Goal: Task Accomplishment & Management: Use online tool/utility

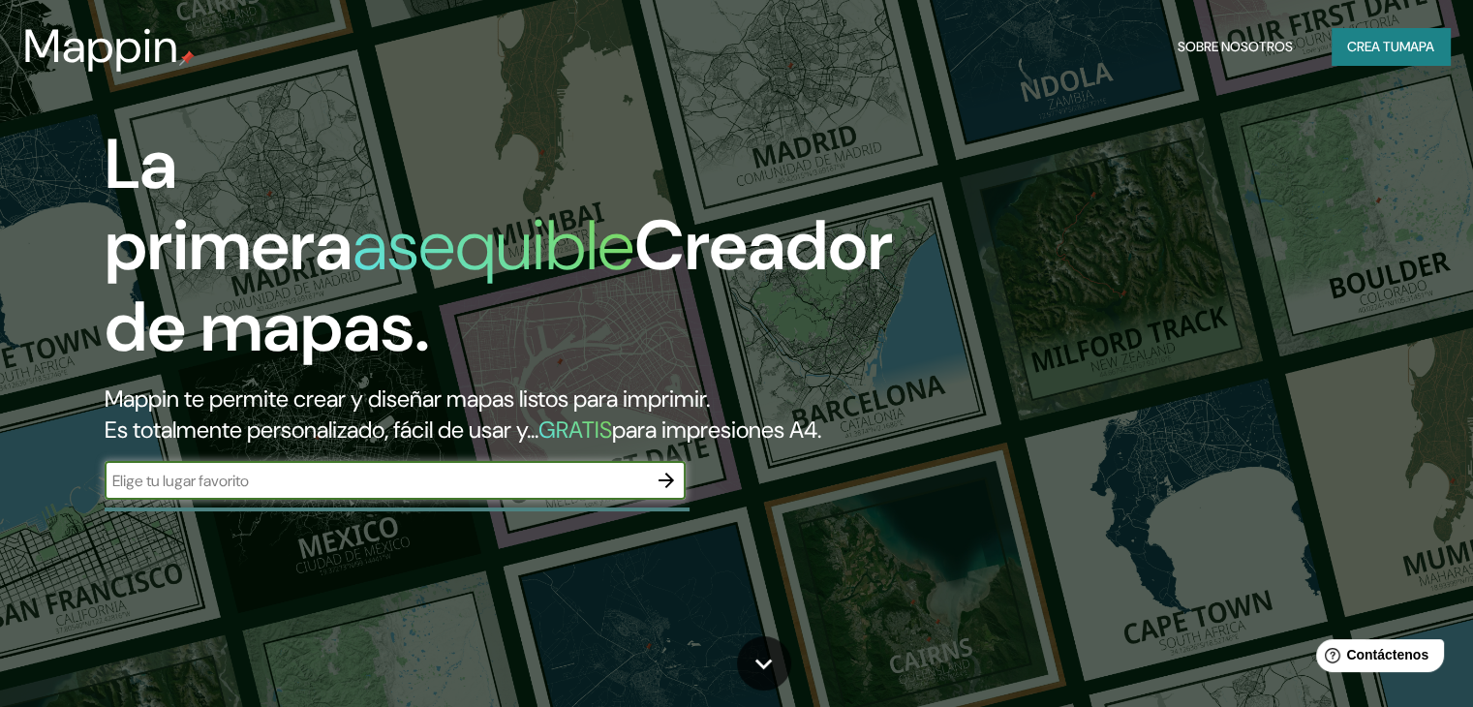
click at [620, 492] on input "text" at bounding box center [376, 481] width 542 height 22
type input "j"
type input "san [PERSON_NAME] con [PERSON_NAME], [GEOGRAPHIC_DATA]"
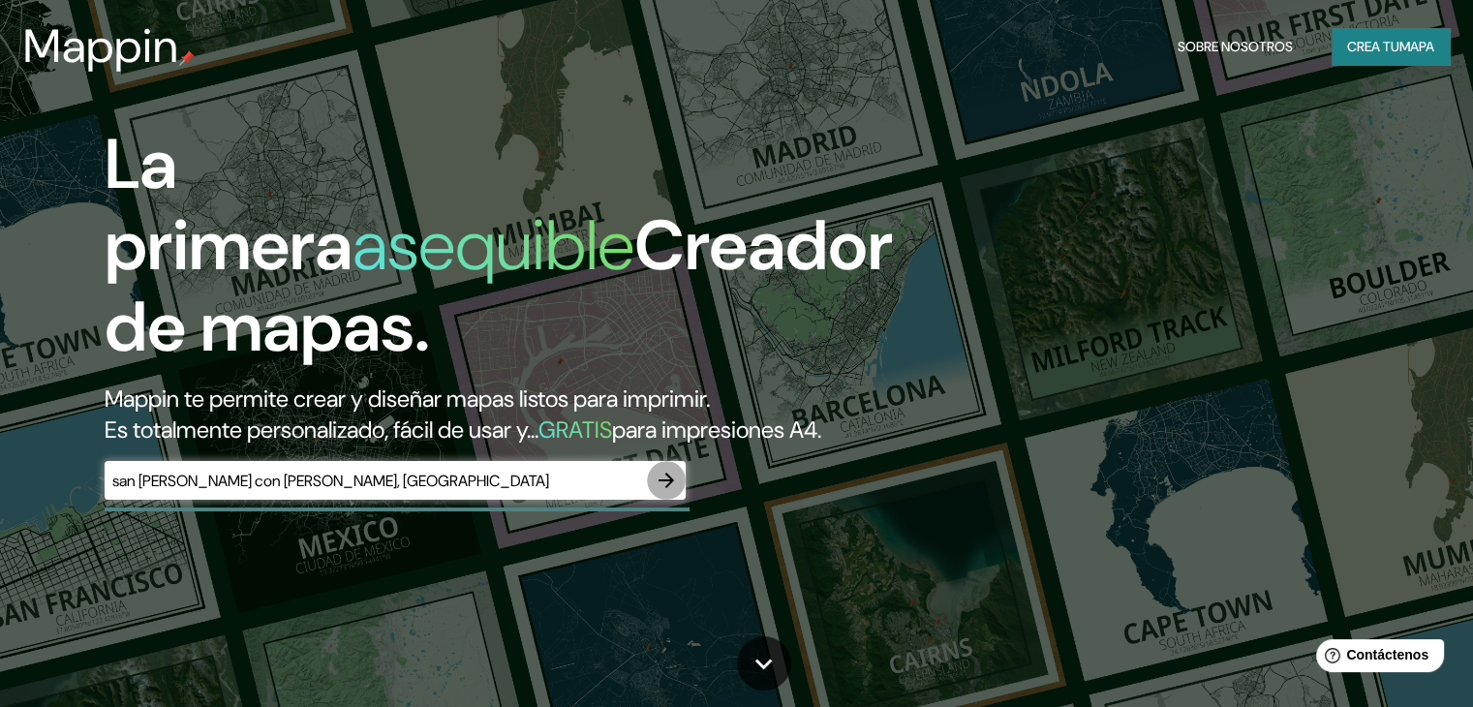
click at [662, 492] on icon "button" at bounding box center [666, 480] width 23 height 23
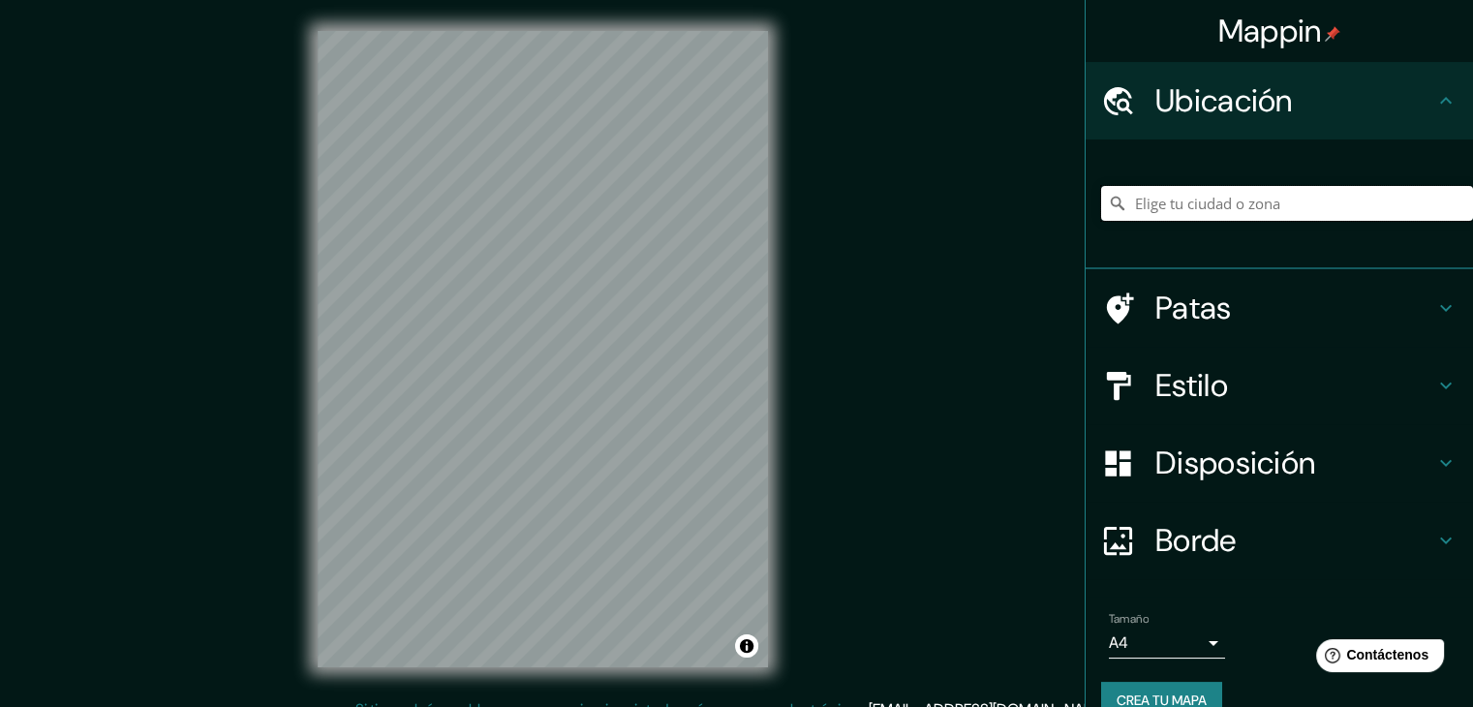
click at [1300, 219] on input "Elige tu ciudad o zona" at bounding box center [1287, 203] width 372 height 35
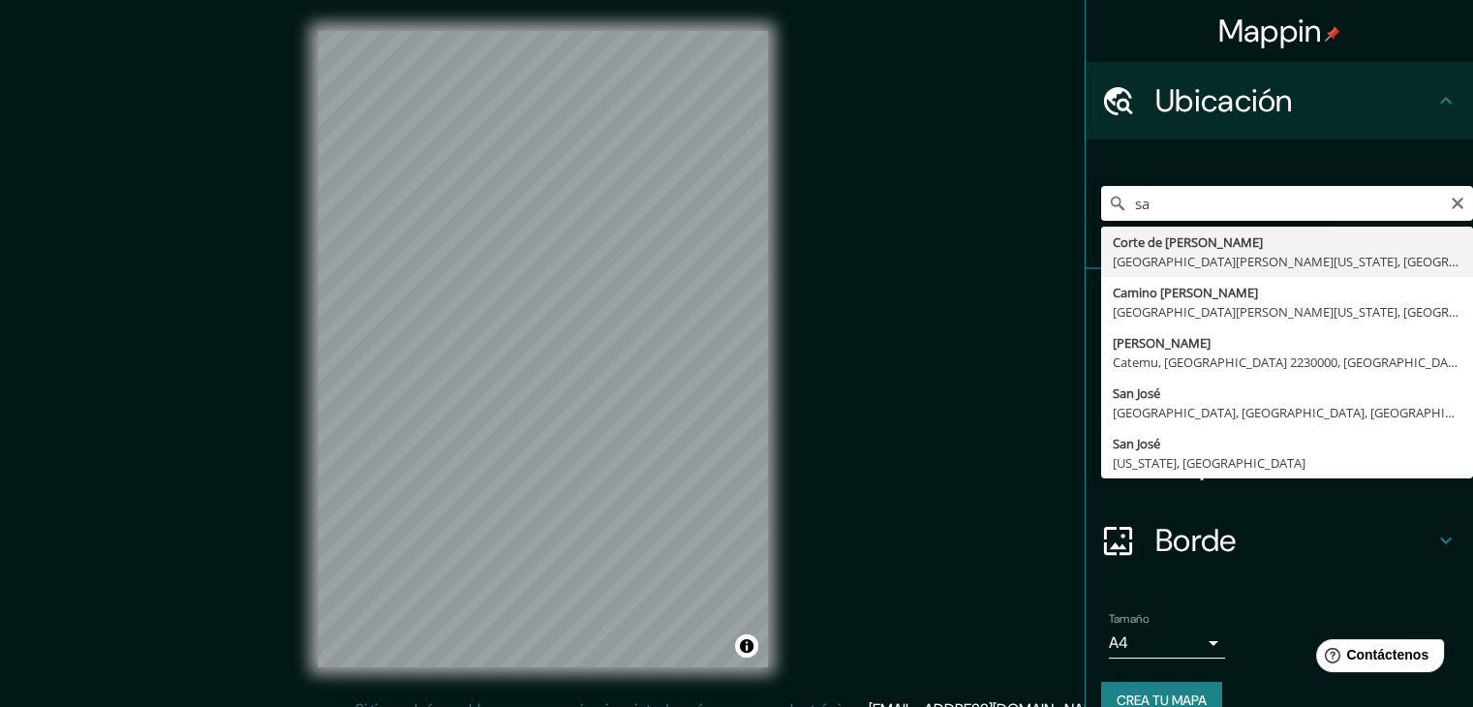
type input "s"
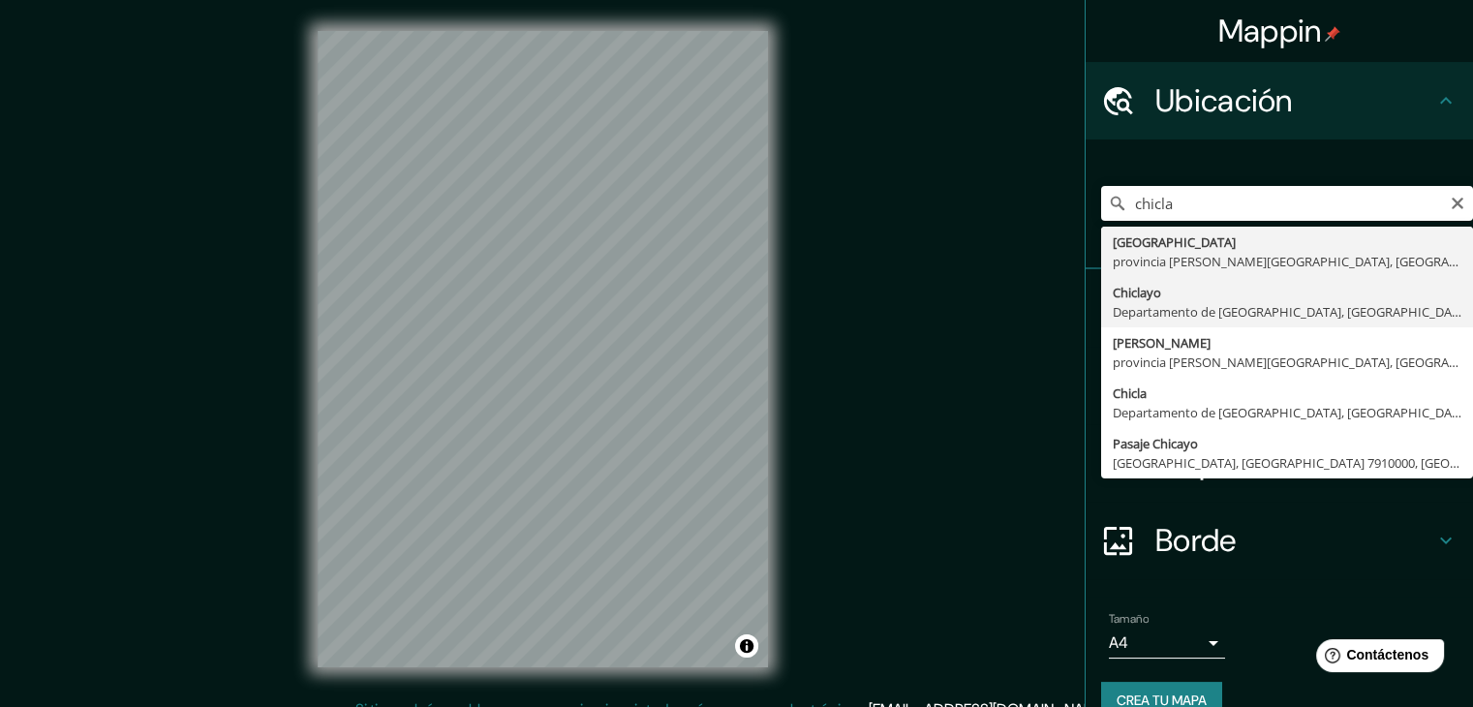
type input "Chiclayo, Departamento de [GEOGRAPHIC_DATA], [GEOGRAPHIC_DATA]"
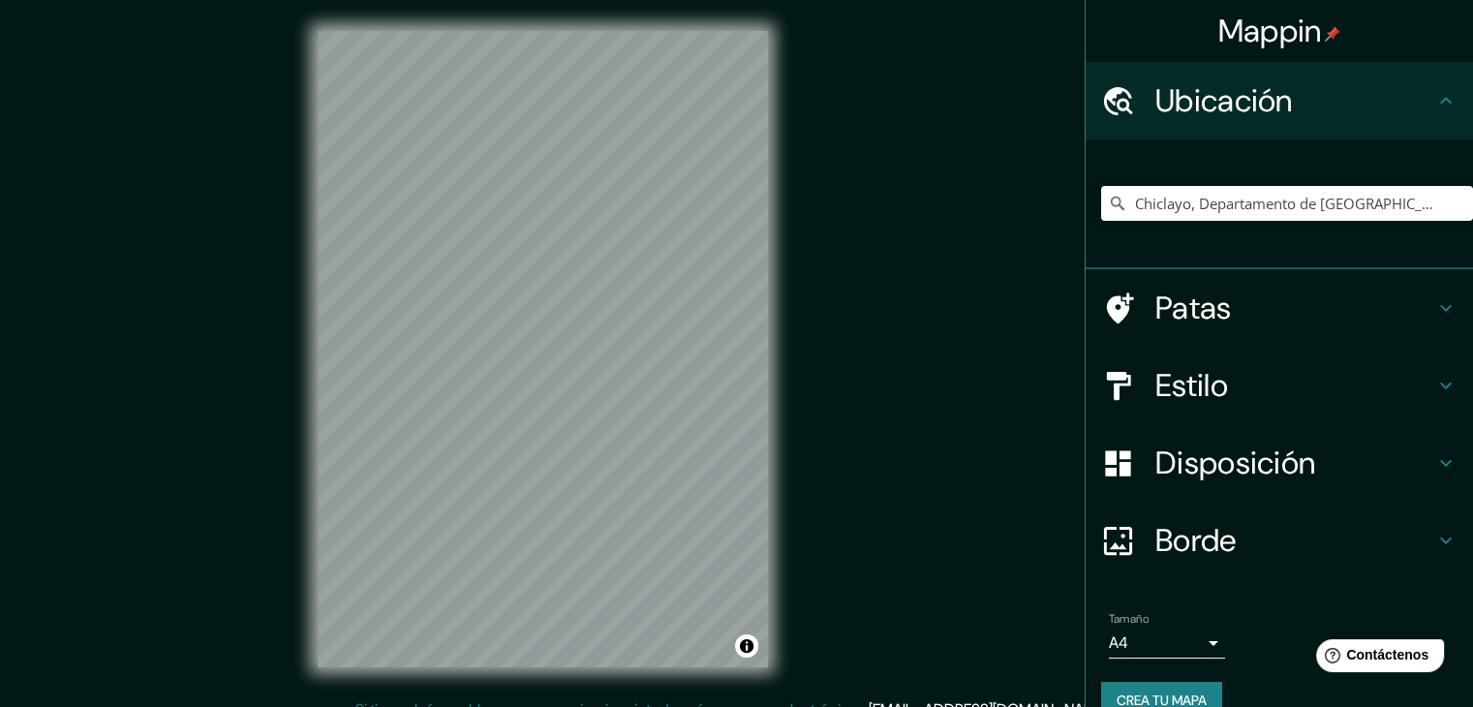
click at [202, 423] on div "Mappin Ubicación Chiclayo, [GEOGRAPHIC_DATA], [GEOGRAPHIC_DATA] Patas Estilo Di…" at bounding box center [736, 364] width 1473 height 729
click at [796, 304] on div "© Mapbox © OpenStreetMap Improve this map" at bounding box center [543, 349] width 512 height 698
click at [675, 335] on div "© Mapbox © OpenStreetMap Improve this map" at bounding box center [543, 349] width 512 height 698
drag, startPoint x: 796, startPoint y: 311, endPoint x: 294, endPoint y: 412, distance: 511.6
click at [294, 412] on div "© Mapbox © OpenStreetMap Improve this map" at bounding box center [543, 349] width 512 height 698
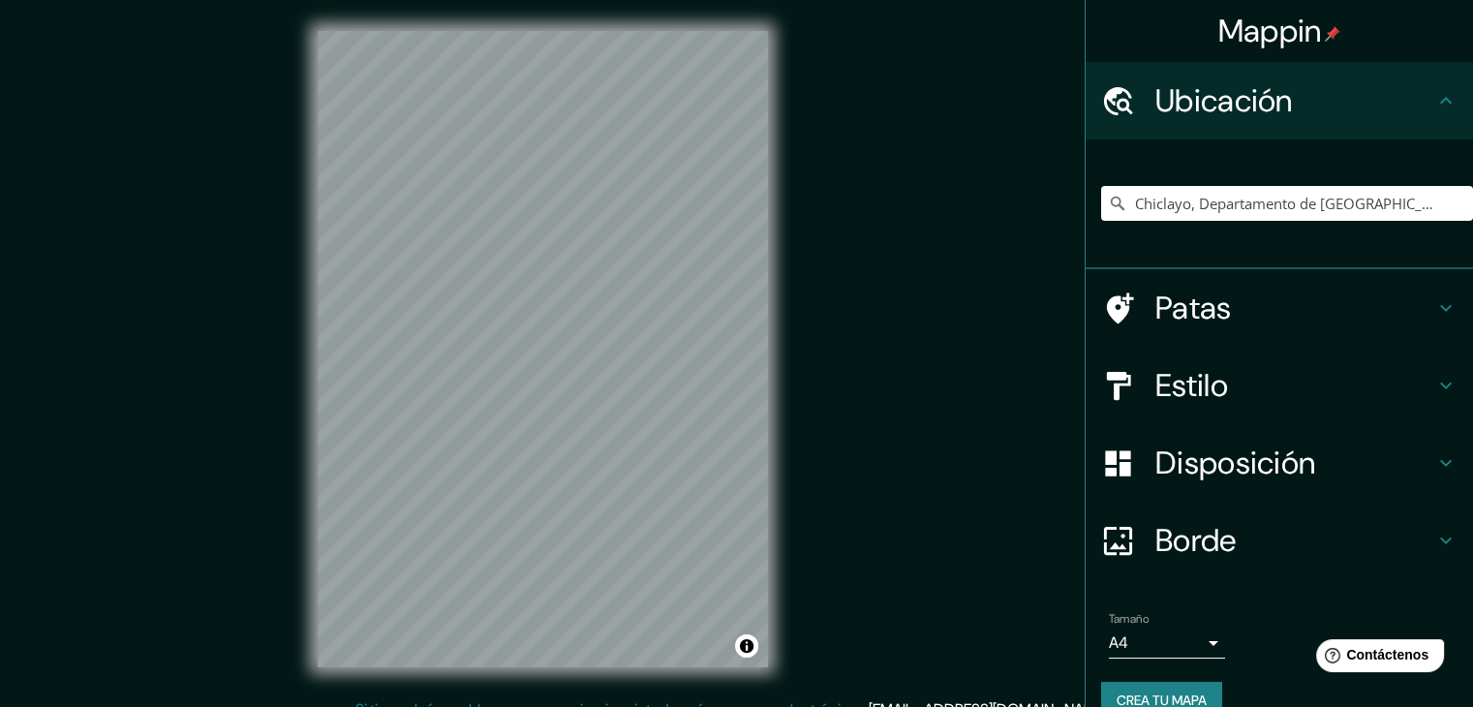
click at [1434, 312] on icon at bounding box center [1445, 307] width 23 height 23
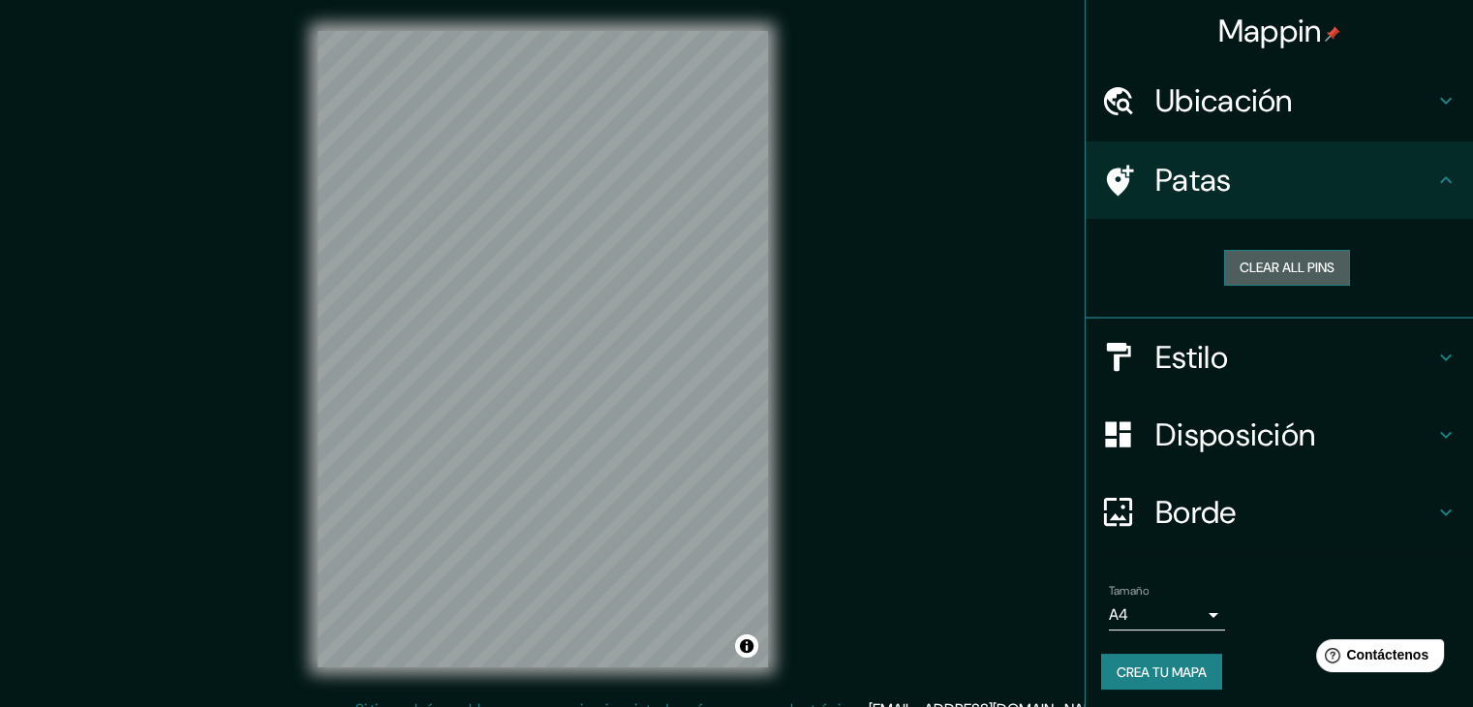
click at [1294, 265] on button "Clear all pins" at bounding box center [1287, 268] width 126 height 36
click at [1164, 180] on font "Patas" at bounding box center [1193, 180] width 76 height 41
click at [1278, 270] on button "Clear all pins" at bounding box center [1287, 268] width 126 height 36
click at [1261, 267] on button "Clear all pins" at bounding box center [1287, 268] width 126 height 36
click at [1260, 267] on button "Clear all pins" at bounding box center [1287, 268] width 126 height 36
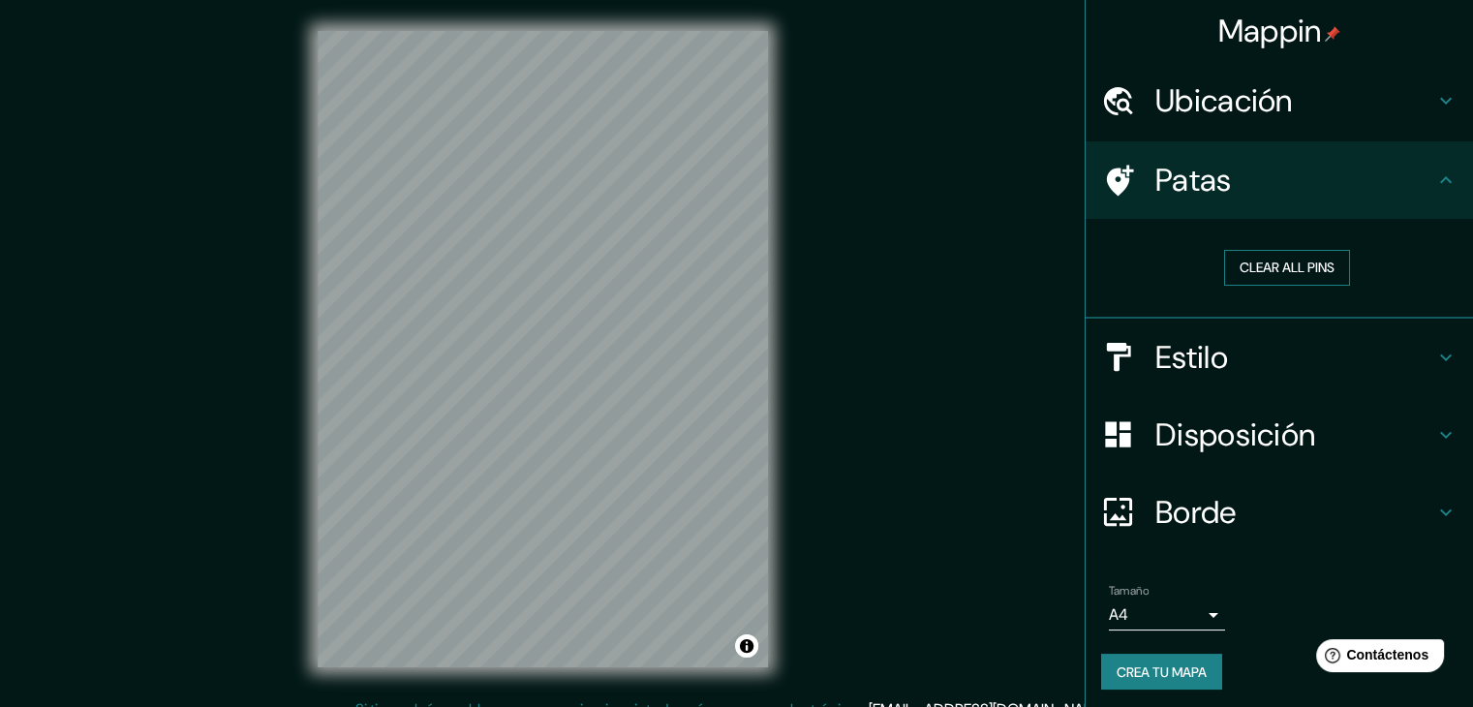
click at [1260, 267] on button "Clear all pins" at bounding box center [1287, 268] width 126 height 36
click at [1321, 360] on h4 "Estilo" at bounding box center [1294, 357] width 279 height 39
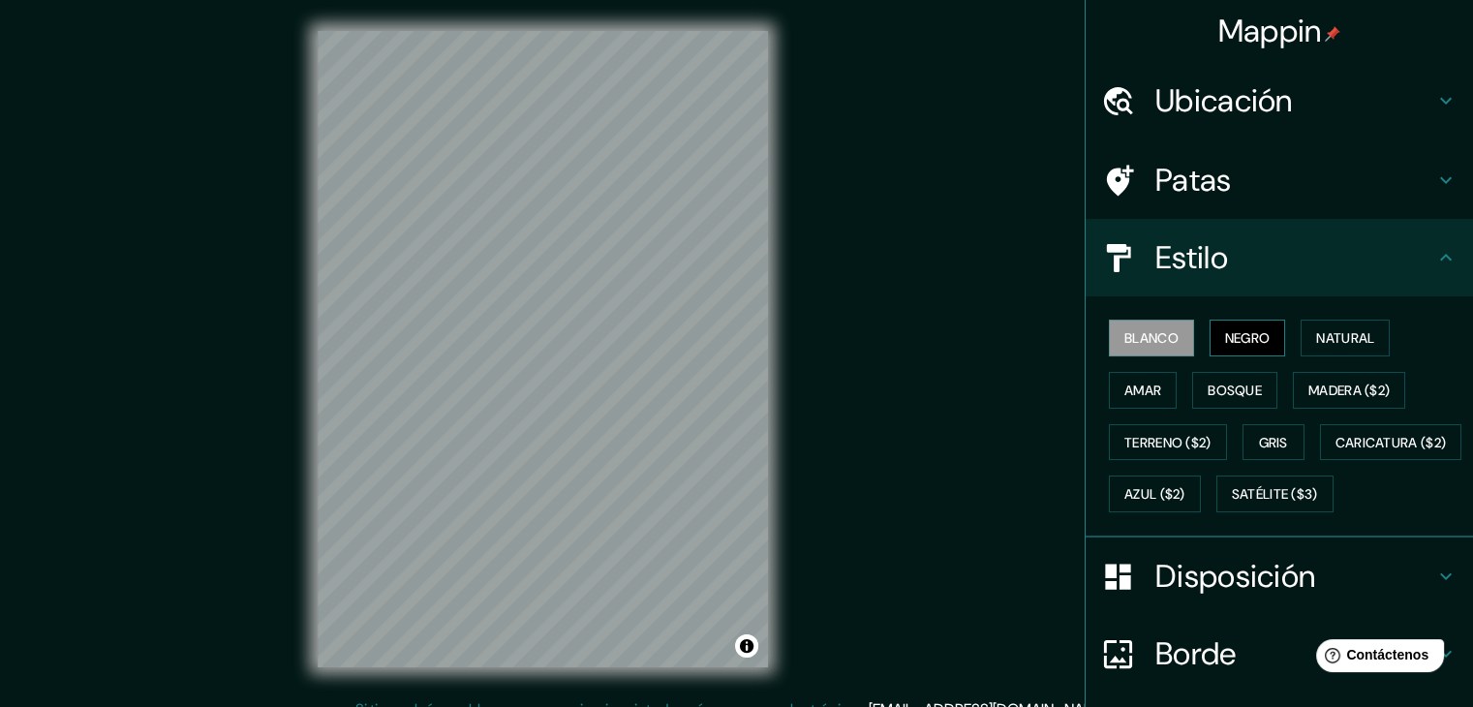
click at [1244, 326] on font "Negro" at bounding box center [1248, 337] width 46 height 25
click at [1321, 334] on font "Natural" at bounding box center [1345, 337] width 58 height 17
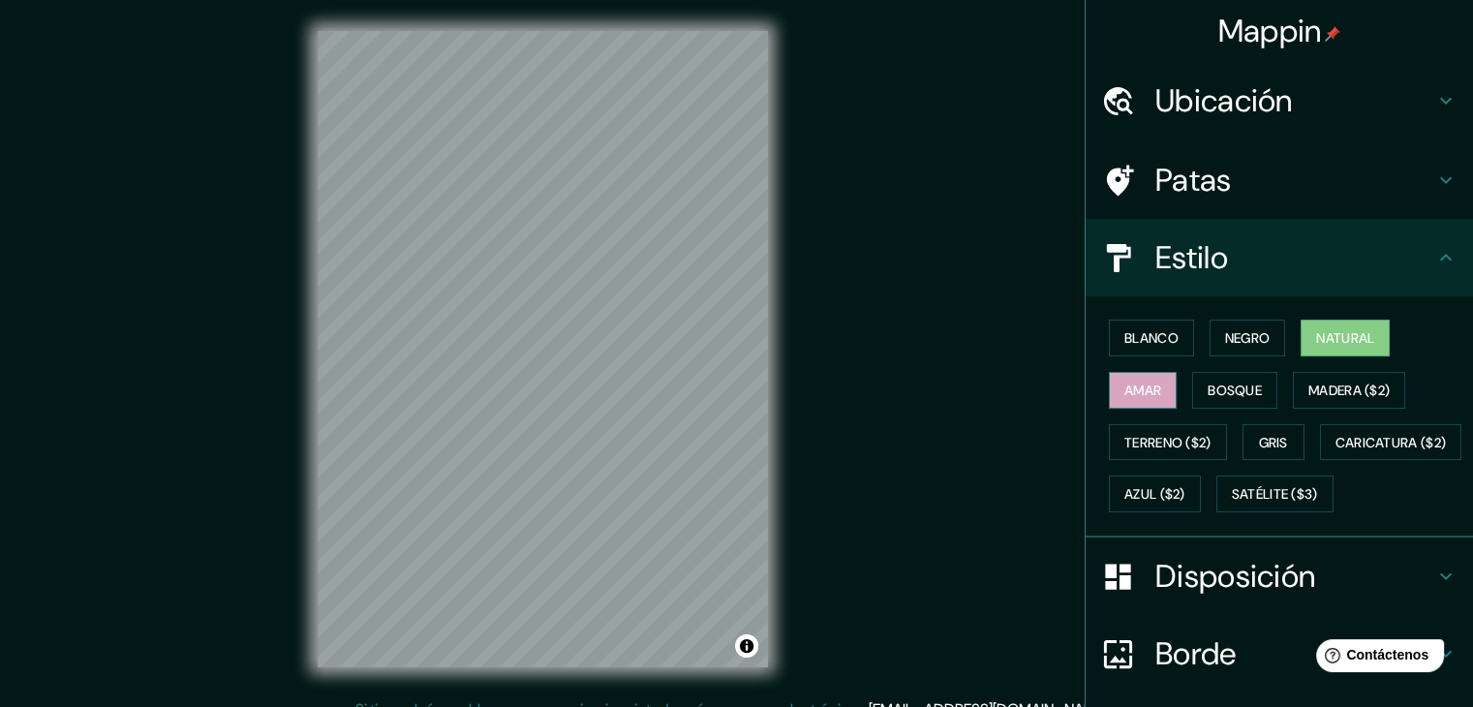
click at [1124, 384] on font "Amar" at bounding box center [1142, 389] width 37 height 17
click at [1207, 383] on font "Bosque" at bounding box center [1234, 389] width 54 height 17
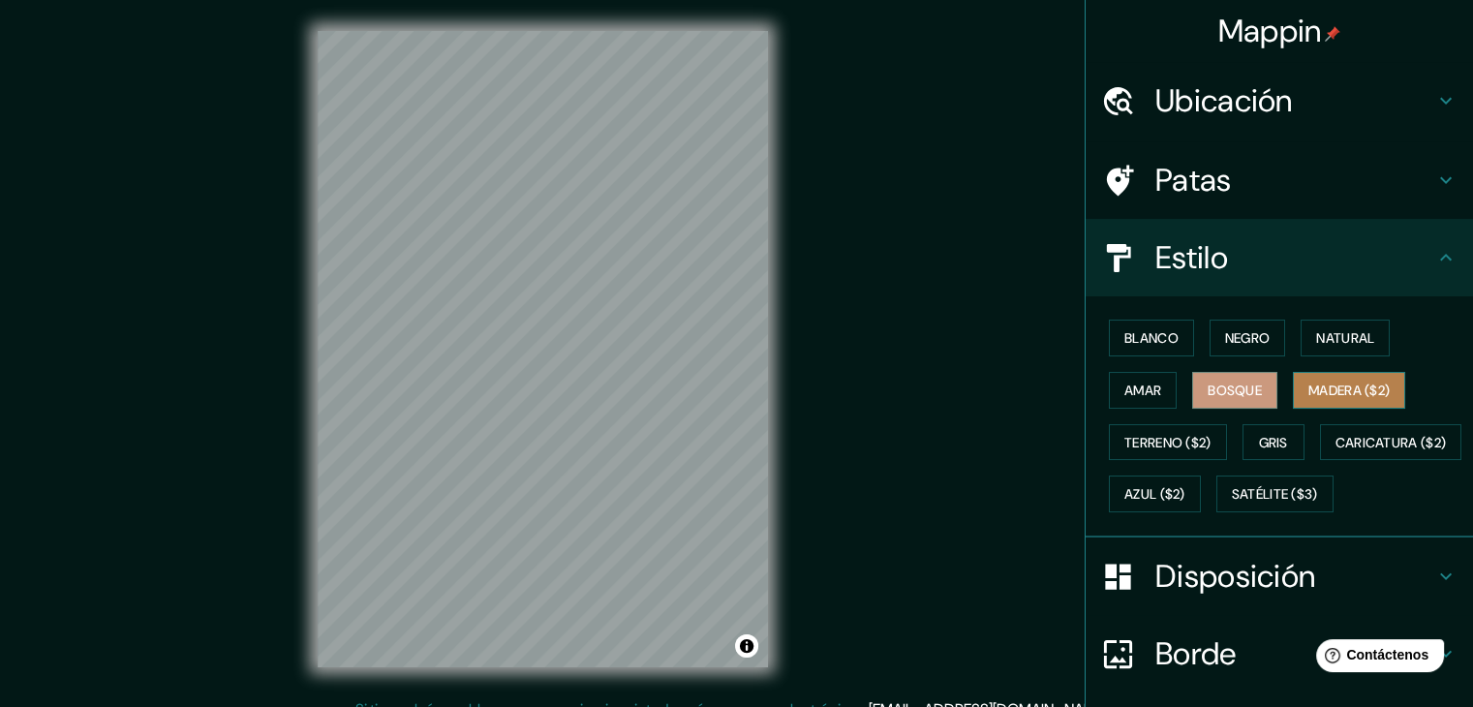
click at [1338, 402] on button "Madera ($2)" at bounding box center [1349, 390] width 112 height 37
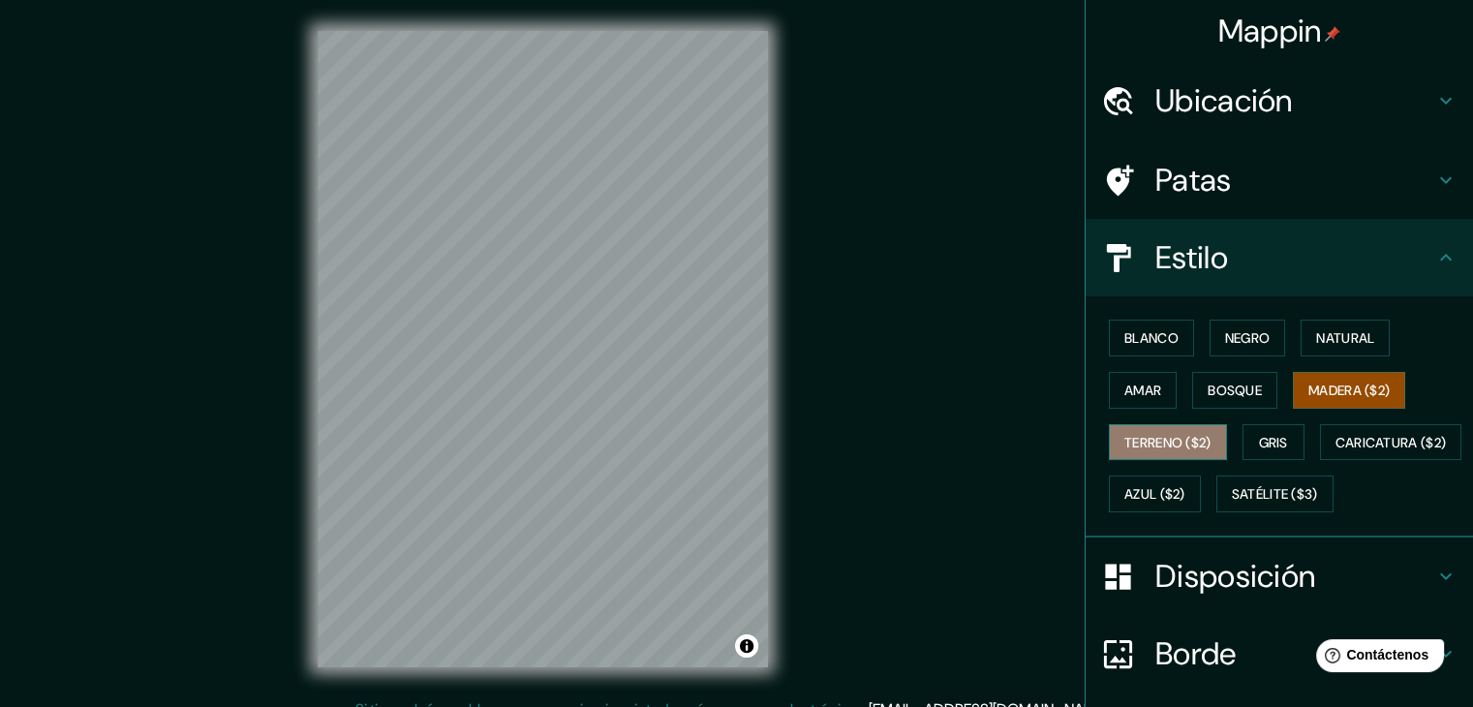
click at [1185, 444] on font "Terreno ($2)" at bounding box center [1167, 442] width 87 height 17
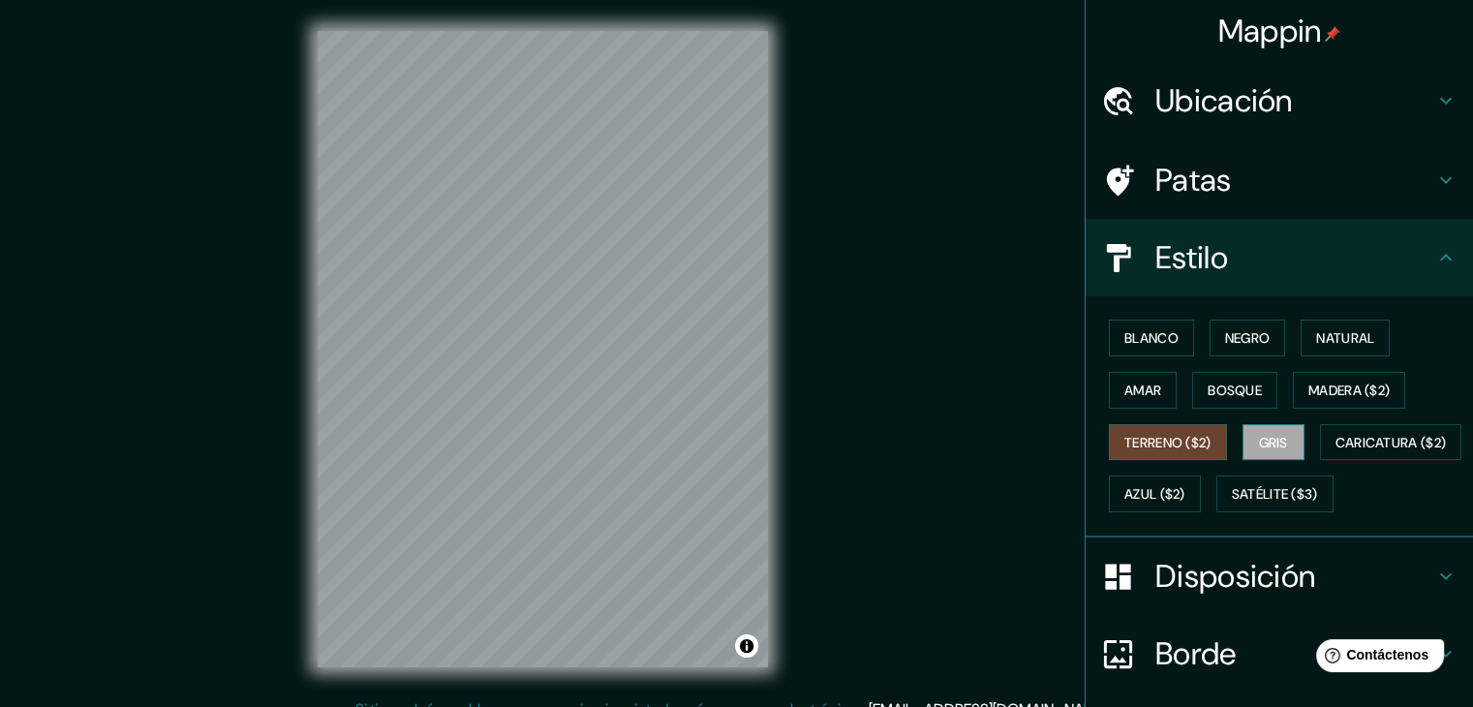
click at [1276, 437] on font "Gris" at bounding box center [1273, 442] width 29 height 17
click at [1155, 335] on font "Blanco" at bounding box center [1151, 337] width 54 height 17
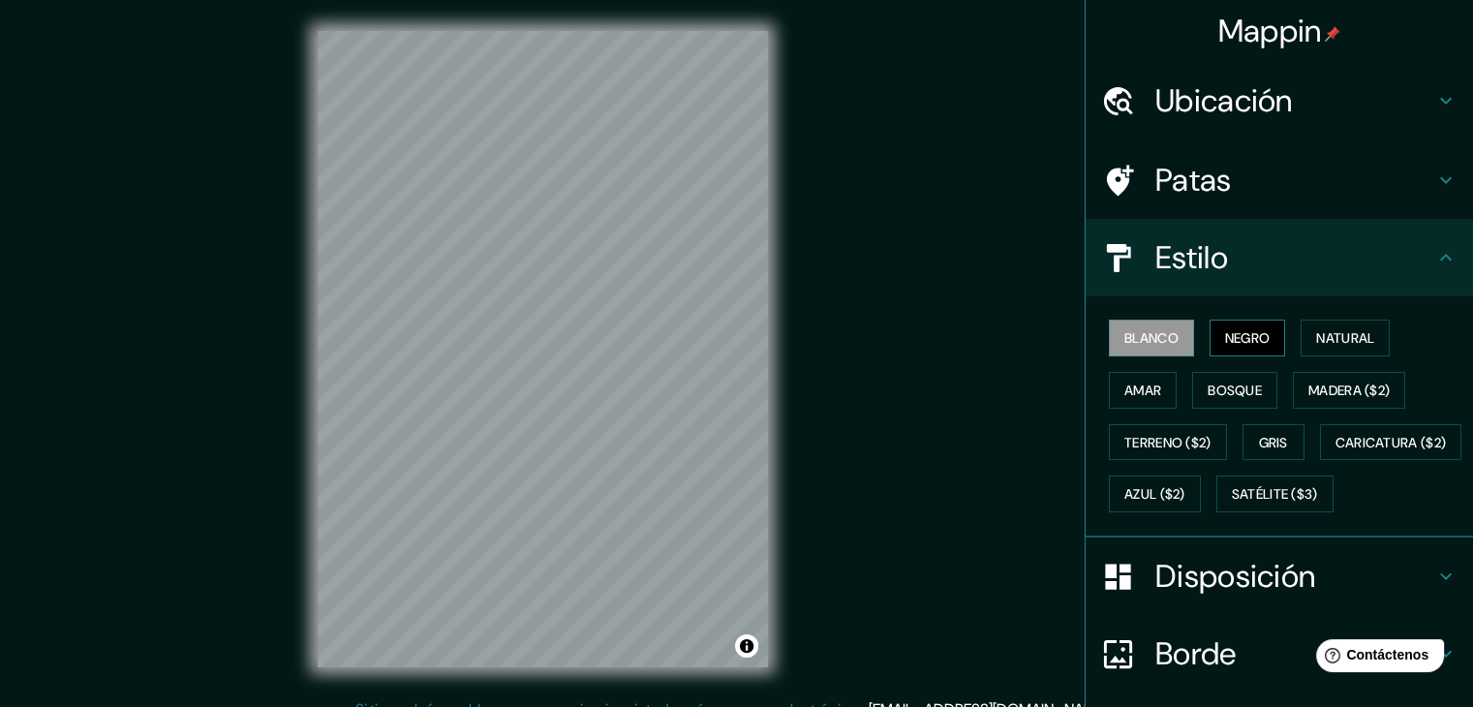
click at [1225, 336] on font "Negro" at bounding box center [1248, 337] width 46 height 17
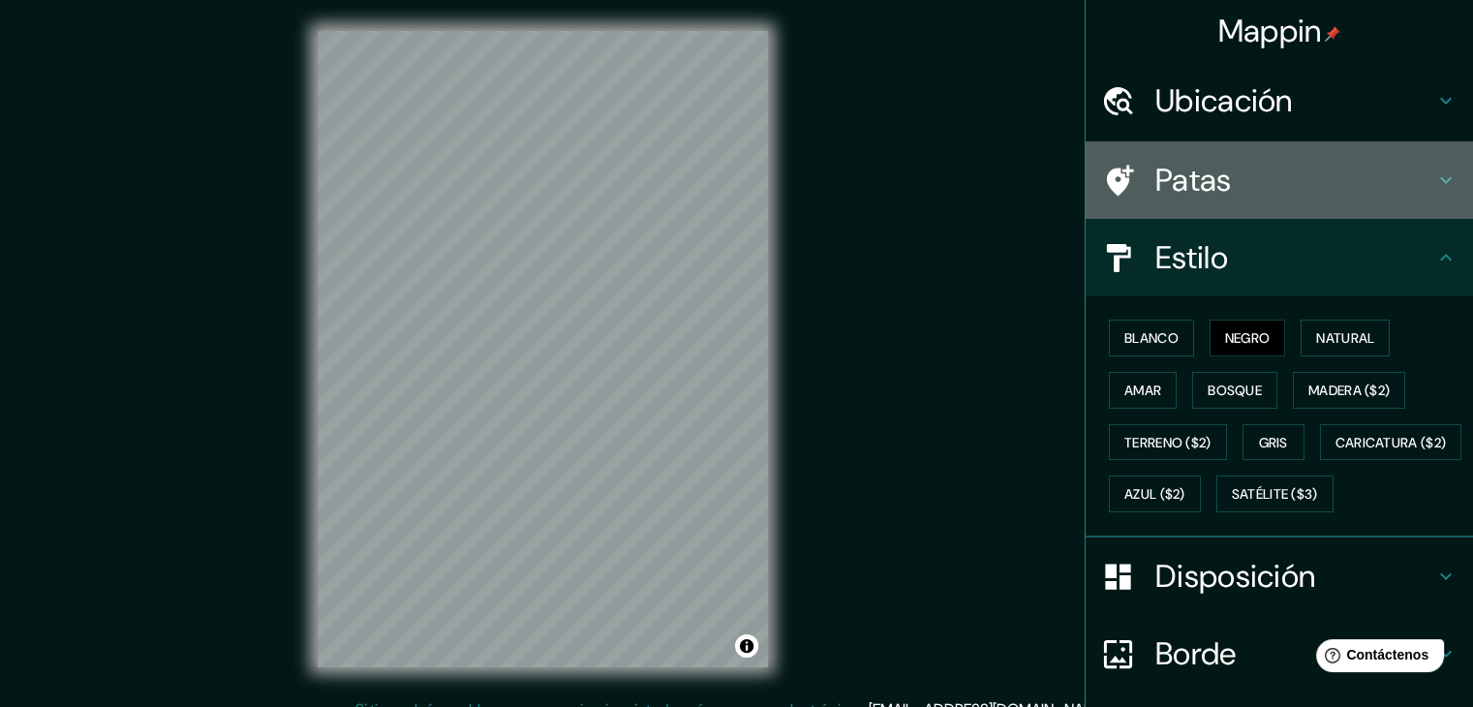
drag, startPoint x: 1409, startPoint y: 173, endPoint x: 1371, endPoint y: 180, distance: 38.4
click at [1378, 179] on h4 "Patas" at bounding box center [1294, 180] width 279 height 39
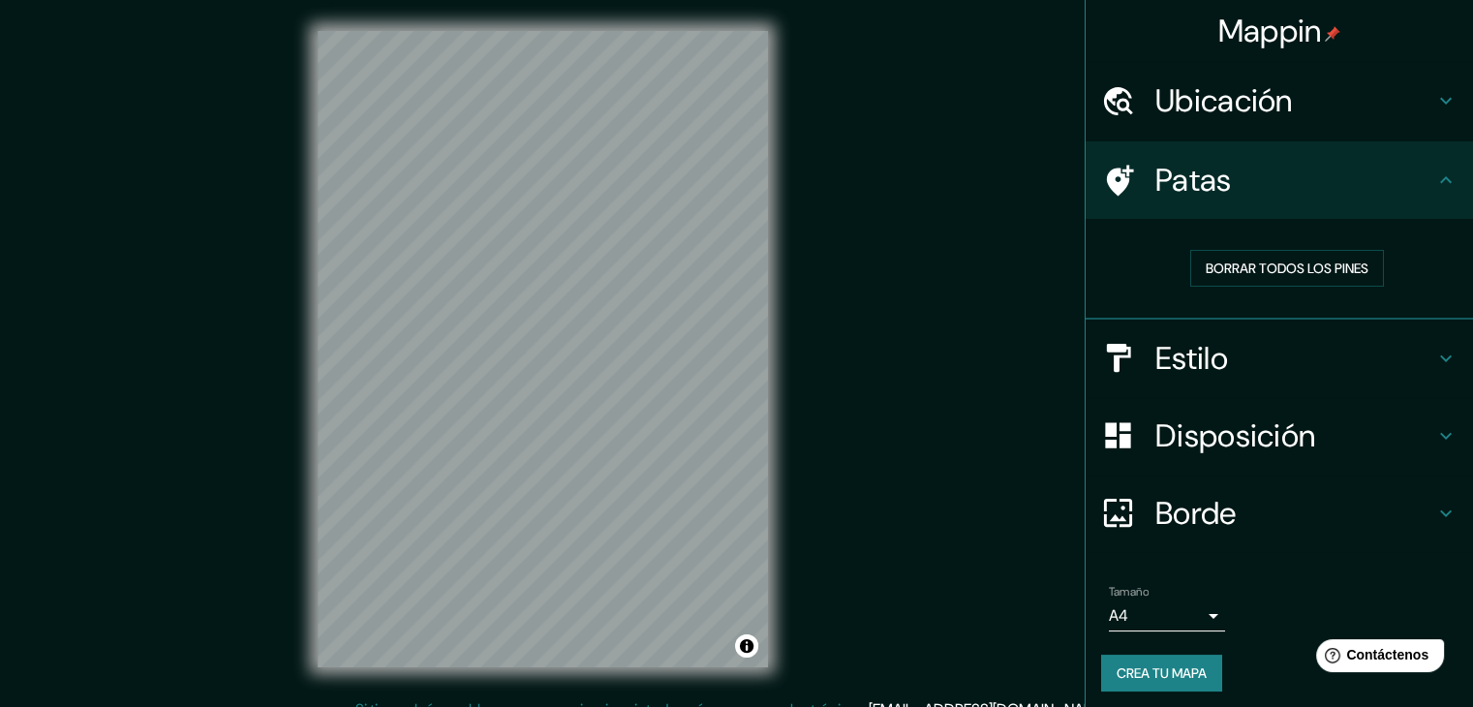
drag, startPoint x: 1206, startPoint y: 258, endPoint x: 1148, endPoint y: 167, distance: 108.0
click at [1148, 167] on ul "Ubicación Chiclayo, Departamento de [GEOGRAPHIC_DATA], [GEOGRAPHIC_DATA] Patas …" at bounding box center [1278, 388] width 387 height 653
click at [1221, 266] on font "Borrar todos los pines" at bounding box center [1286, 267] width 163 height 17
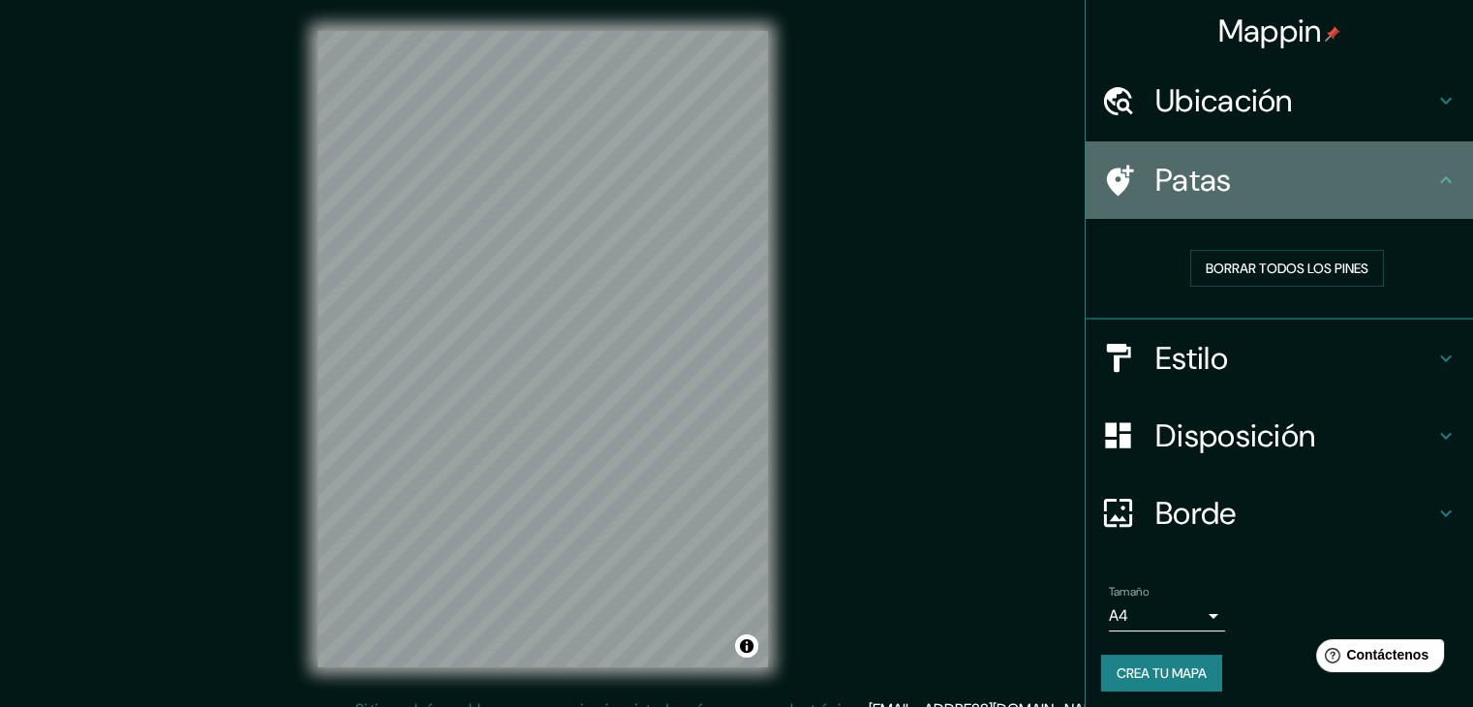
click at [1172, 177] on font "Patas" at bounding box center [1193, 180] width 76 height 41
click at [1172, 175] on font "Patas" at bounding box center [1193, 180] width 76 height 41
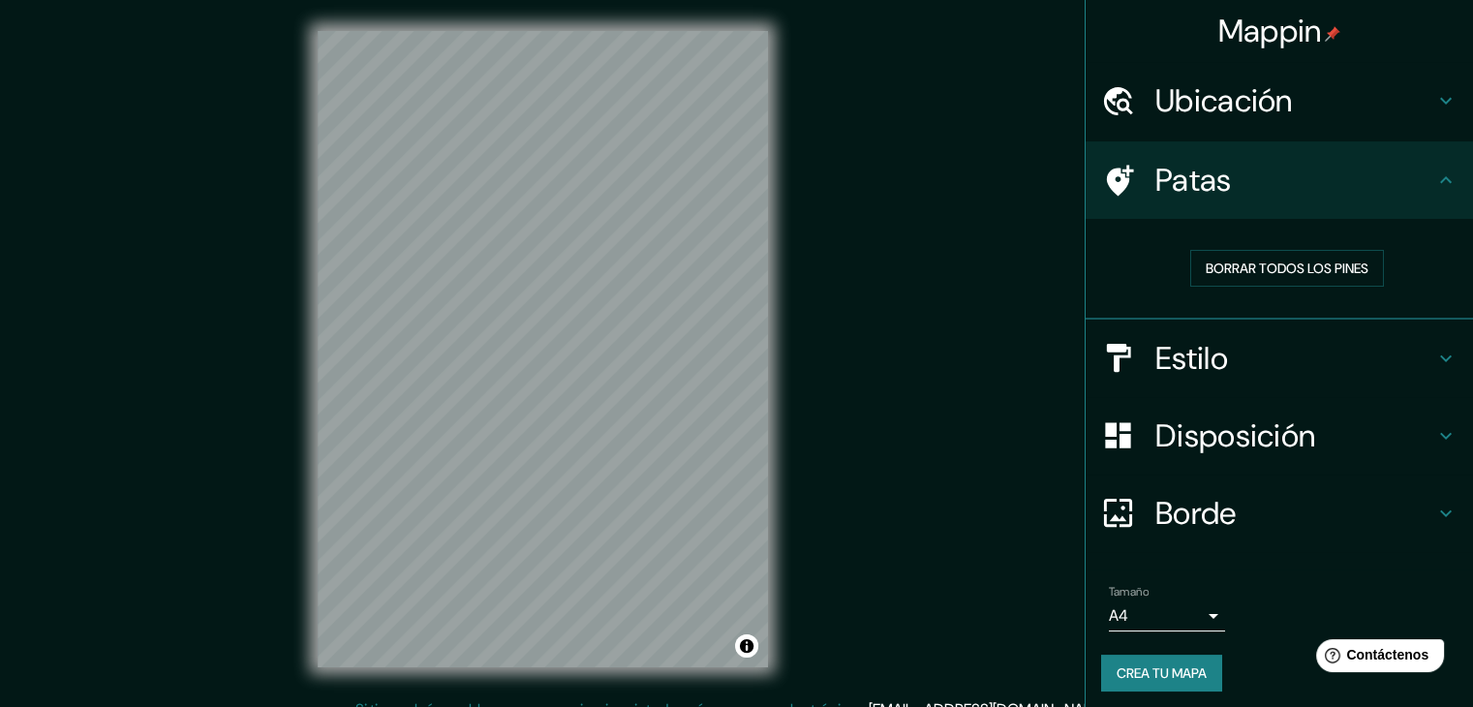
click at [1172, 175] on font "Patas" at bounding box center [1193, 180] width 76 height 41
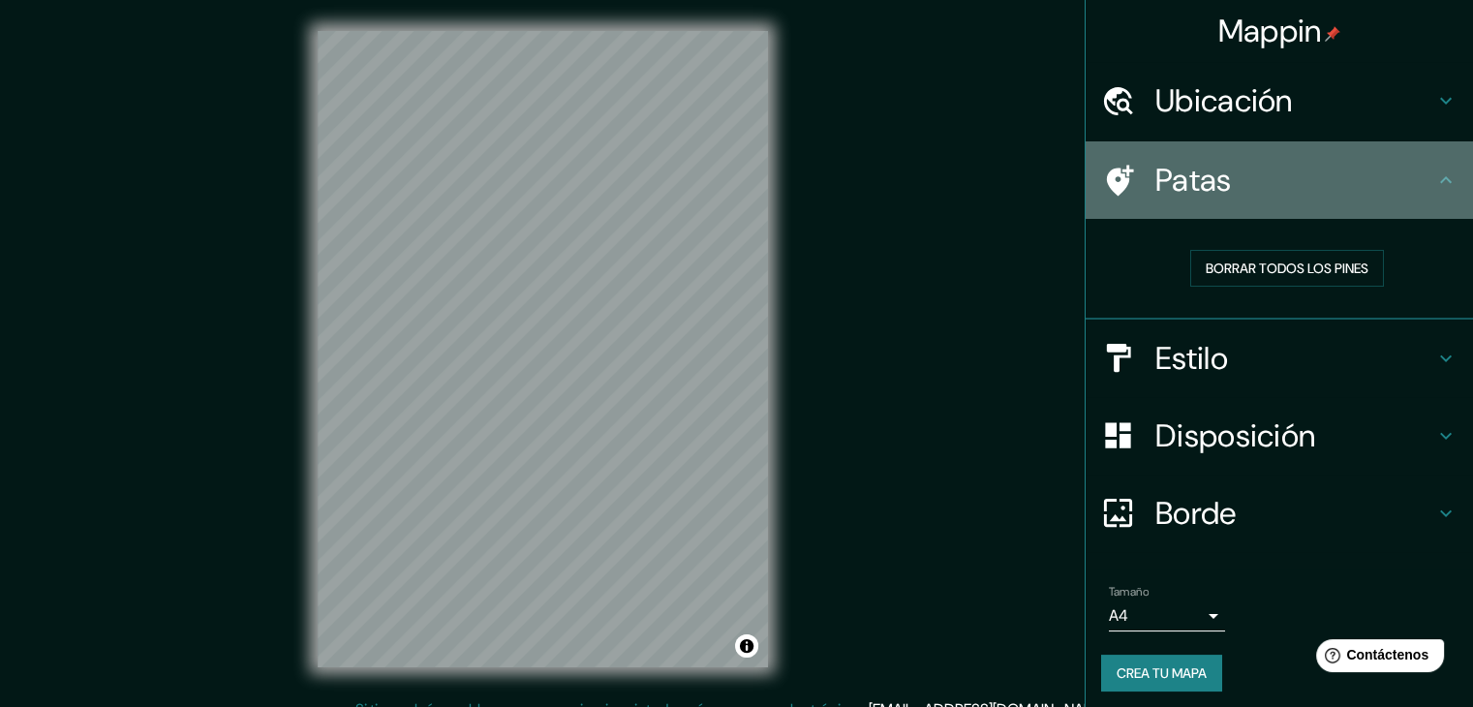
click at [1172, 175] on font "Patas" at bounding box center [1193, 180] width 76 height 41
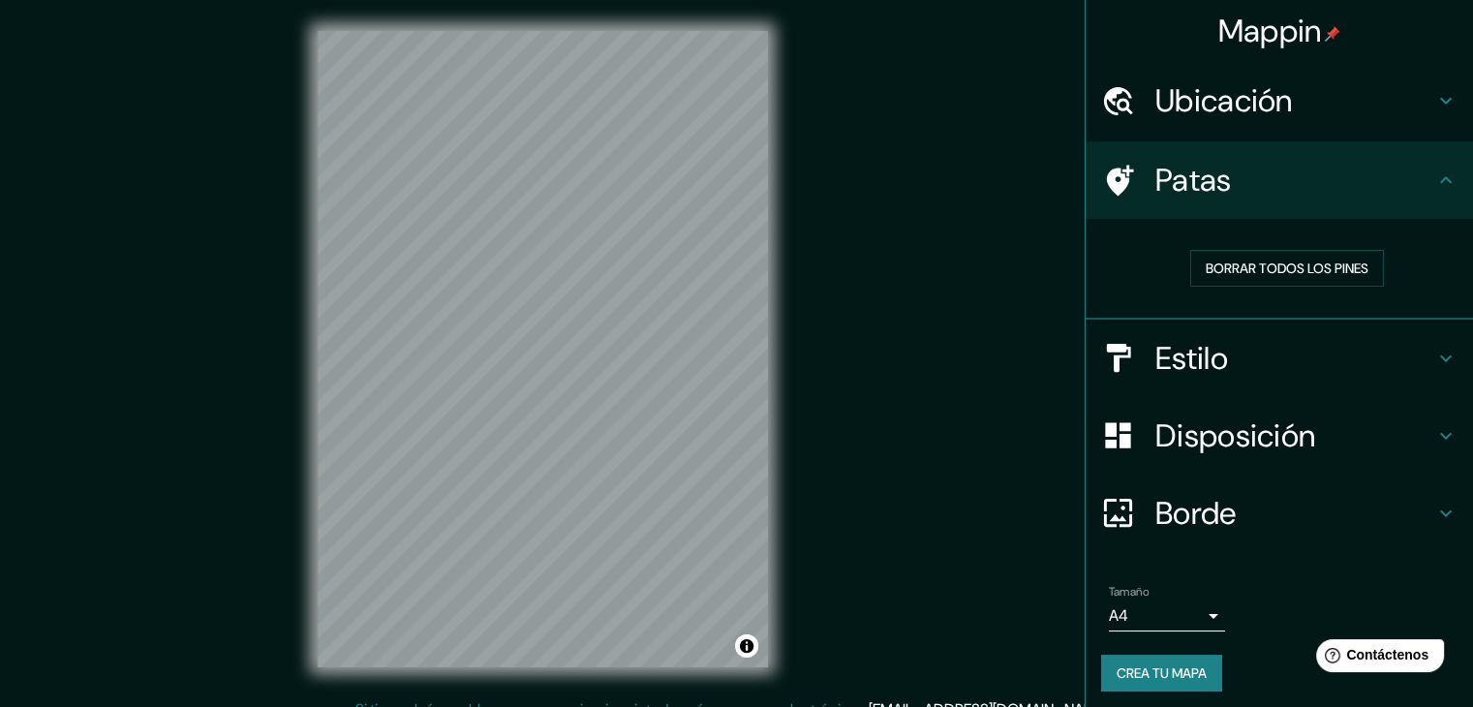
click at [1172, 175] on font "Patas" at bounding box center [1193, 180] width 76 height 41
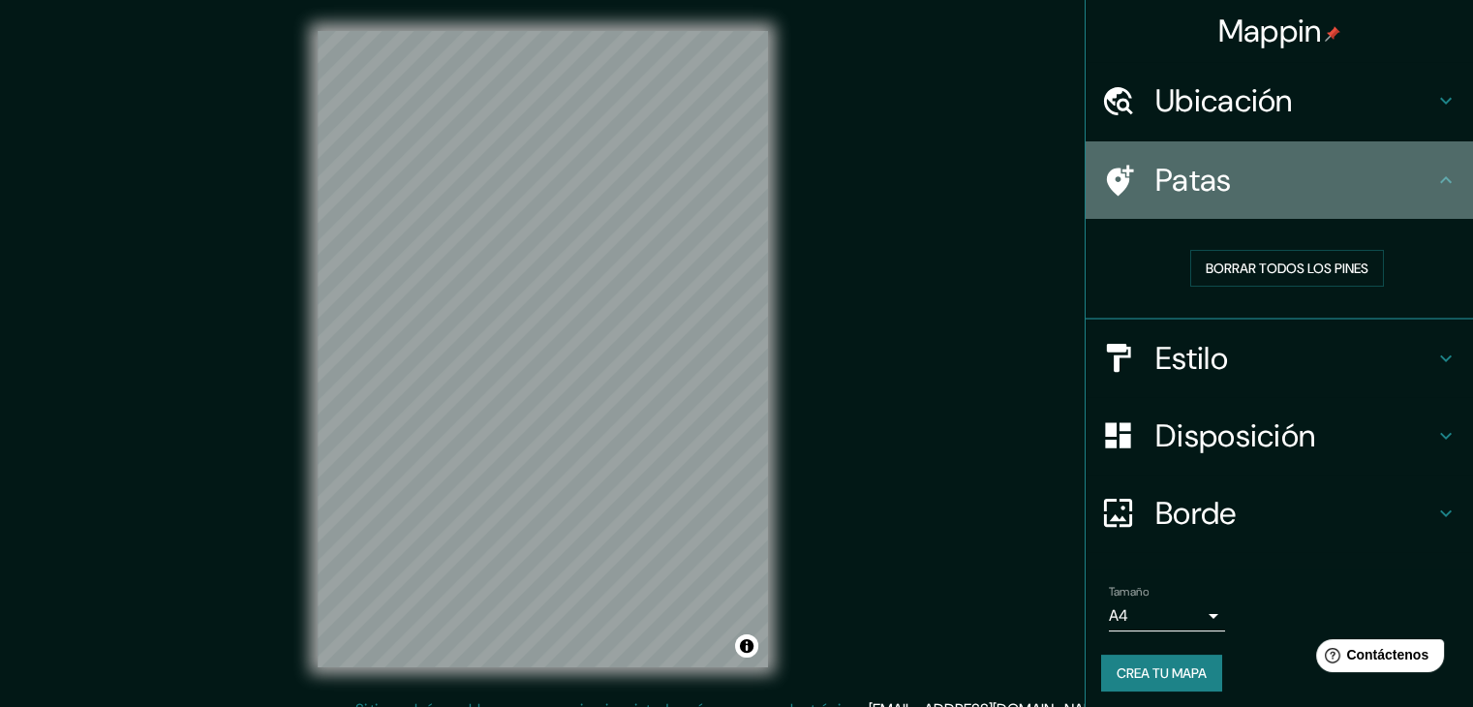
click at [1172, 175] on font "Patas" at bounding box center [1193, 180] width 76 height 41
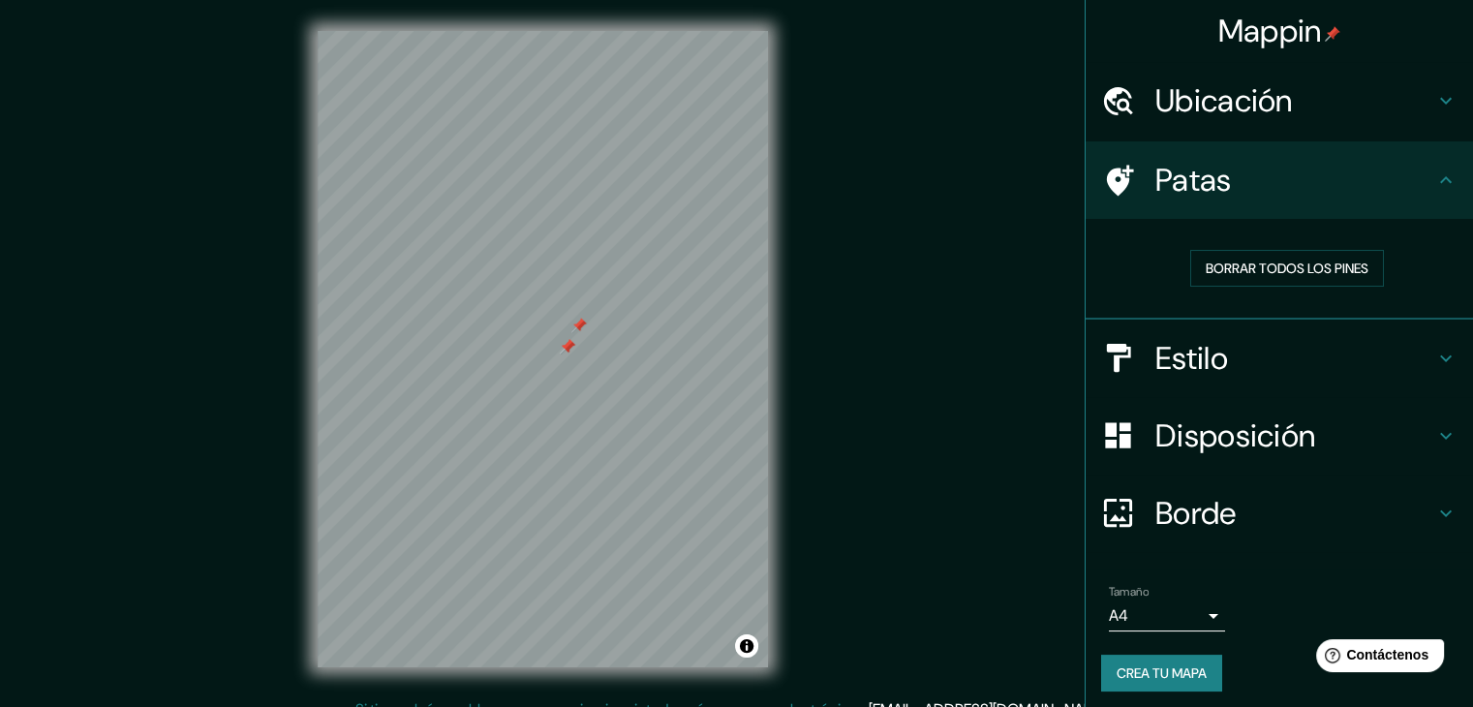
drag, startPoint x: 1203, startPoint y: 272, endPoint x: 1143, endPoint y: 307, distance: 69.4
click at [1205, 272] on font "Borrar todos los pines" at bounding box center [1286, 267] width 163 height 17
